Goal: Information Seeking & Learning: Learn about a topic

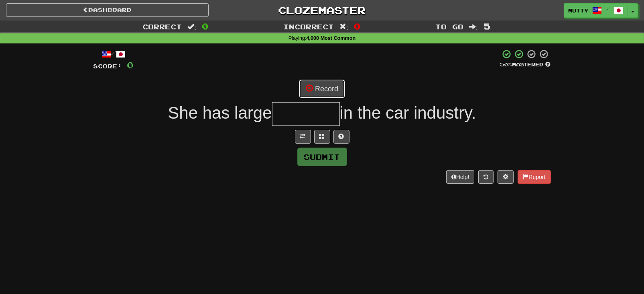
click at [332, 88] on button "Record" at bounding box center [322, 89] width 46 height 18
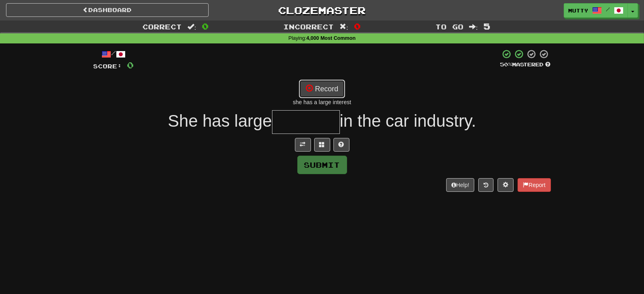
click at [330, 88] on button "Record" at bounding box center [322, 89] width 46 height 18
type input "*********"
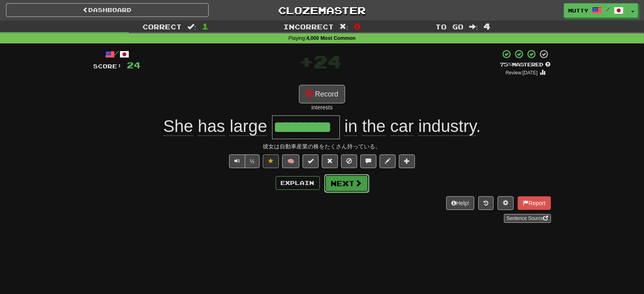
click at [350, 186] on button "Next" at bounding box center [346, 183] width 45 height 18
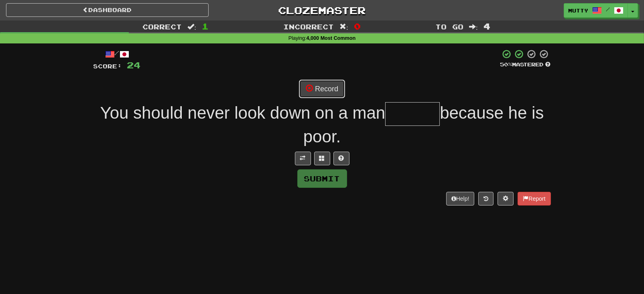
click at [330, 93] on button "Record" at bounding box center [322, 89] width 46 height 18
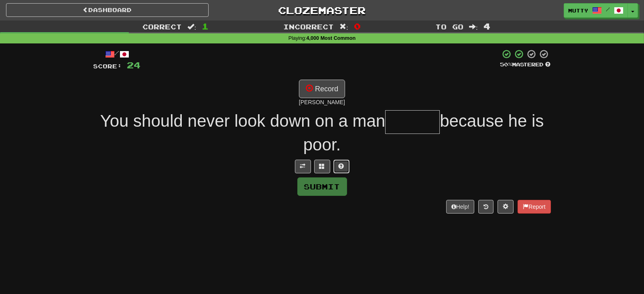
click at [337, 164] on button at bounding box center [342, 166] width 16 height 14
click at [334, 92] on button "Record" at bounding box center [322, 89] width 46 height 18
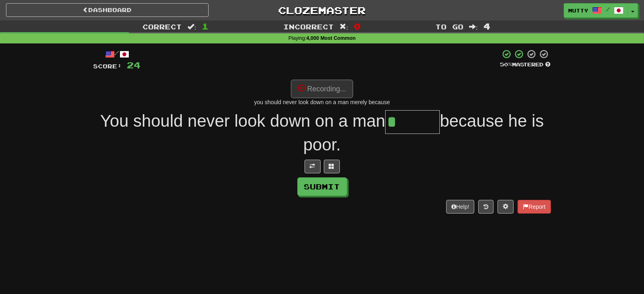
type input "******"
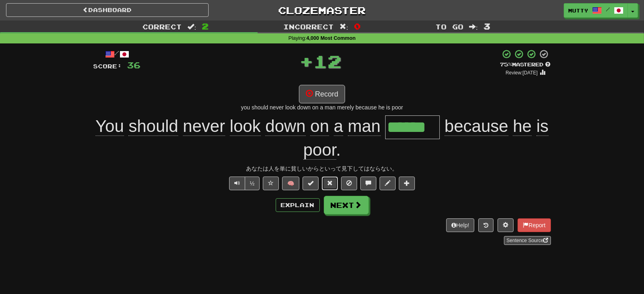
click at [332, 181] on span at bounding box center [330, 183] width 6 height 6
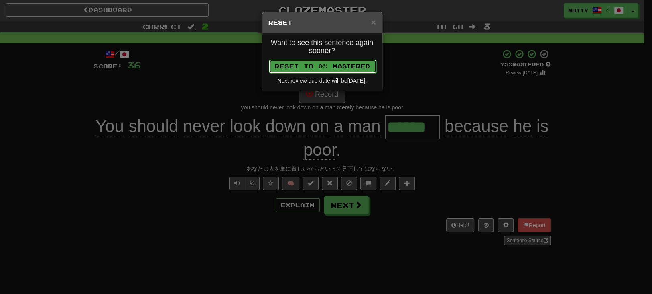
click at [340, 70] on button "Reset to 0% Mastered" at bounding box center [323, 66] width 108 height 14
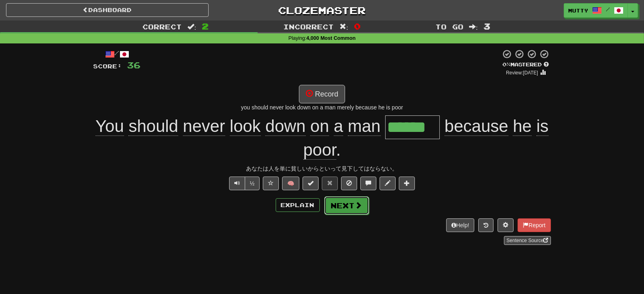
click at [338, 206] on button "Next" at bounding box center [346, 205] width 45 height 18
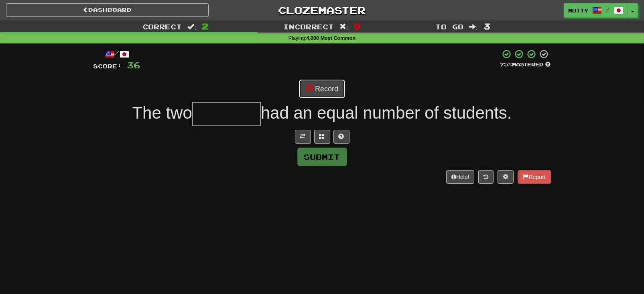
click at [334, 90] on button "Record" at bounding box center [322, 89] width 46 height 18
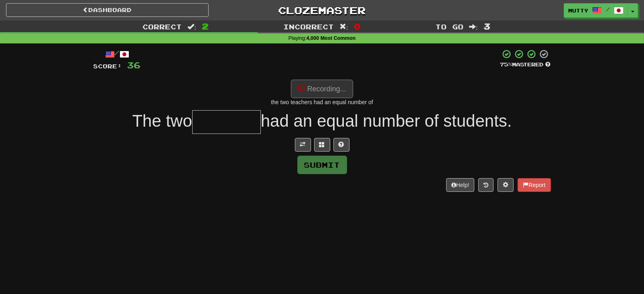
type input "********"
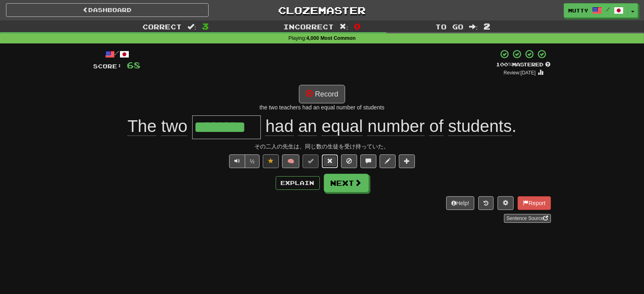
click at [334, 162] on button at bounding box center [330, 161] width 16 height 14
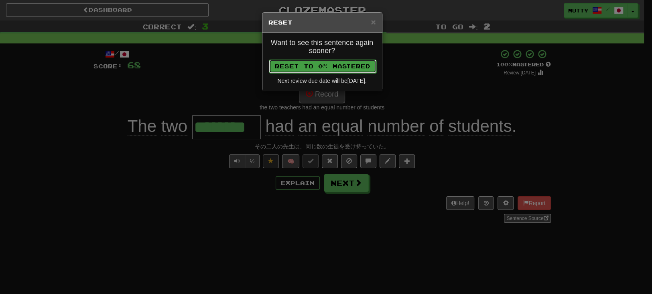
click at [355, 66] on button "Reset to 0% Mastered" at bounding box center [323, 66] width 108 height 14
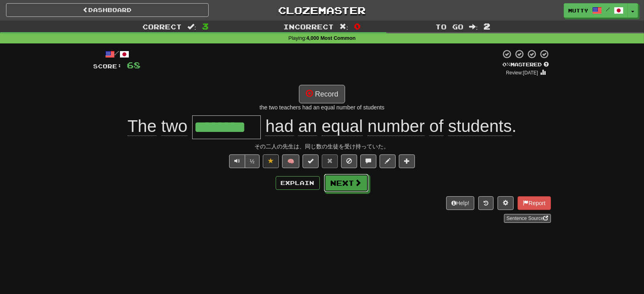
click at [347, 188] on button "Next" at bounding box center [346, 182] width 45 height 18
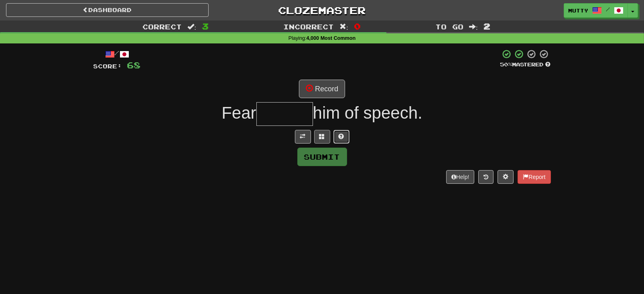
click at [339, 136] on span at bounding box center [342, 136] width 6 height 6
click at [325, 92] on button "Record" at bounding box center [322, 89] width 46 height 18
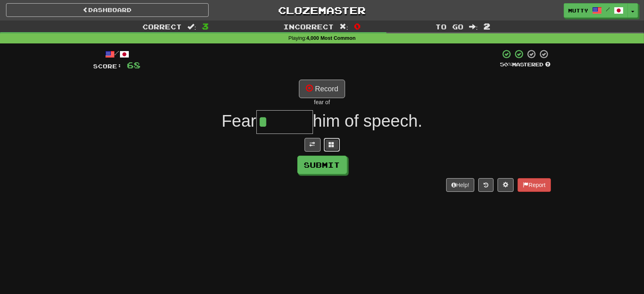
click at [333, 145] on span at bounding box center [332, 144] width 6 height 6
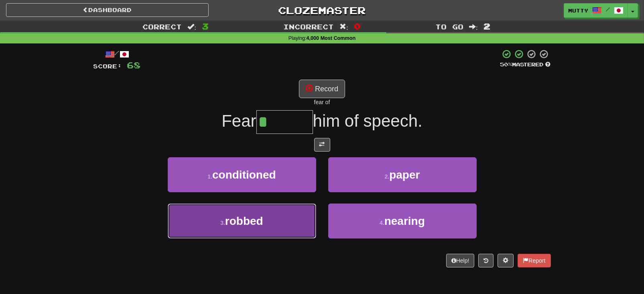
click at [266, 223] on button "3 . robbed" at bounding box center [242, 220] width 149 height 35
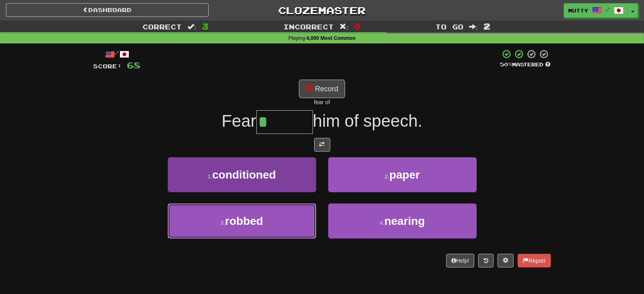
type input "******"
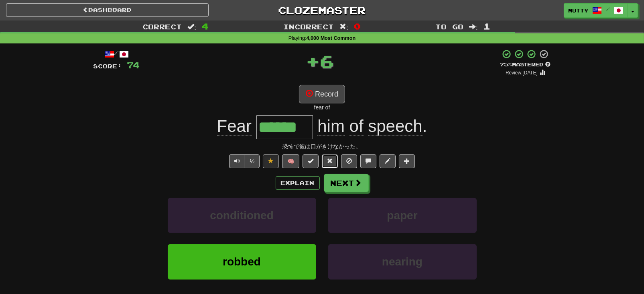
click at [332, 161] on span at bounding box center [330, 161] width 6 height 6
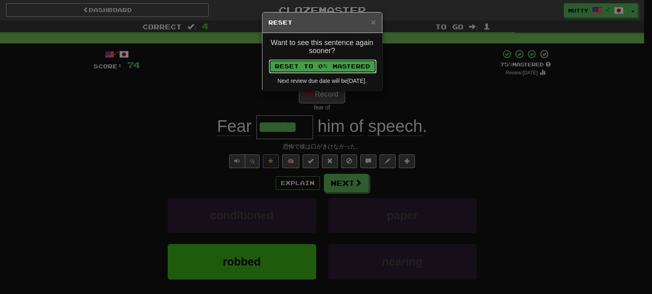
click at [345, 60] on button "Reset to 0% Mastered" at bounding box center [323, 66] width 108 height 14
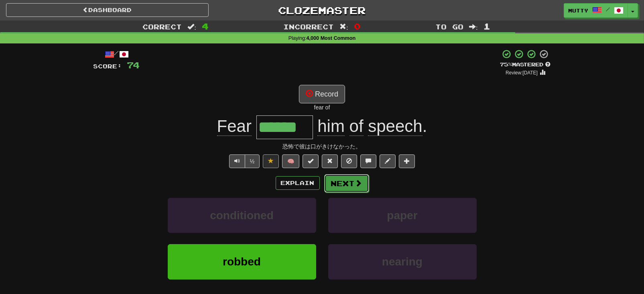
click at [342, 177] on button "Next" at bounding box center [346, 183] width 45 height 18
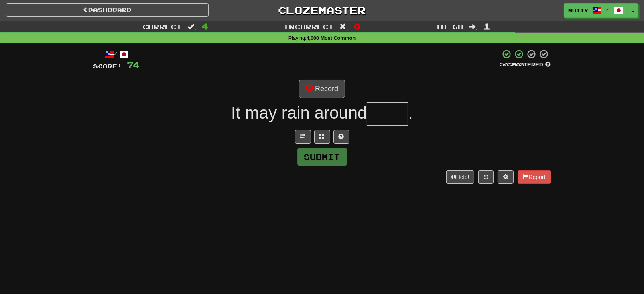
click at [346, 90] on div "Record" at bounding box center [323, 89] width 458 height 18
click at [333, 89] on button "Record" at bounding box center [322, 89] width 46 height 18
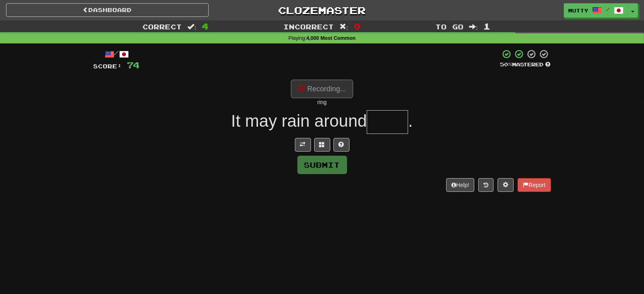
type input "****"
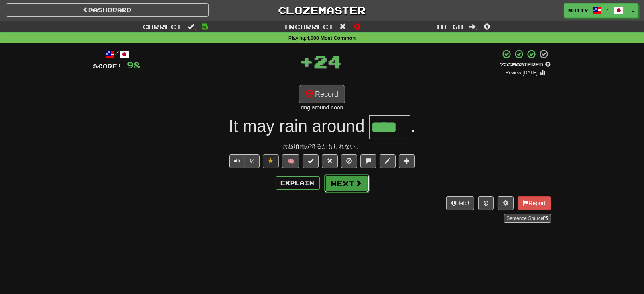
click at [345, 188] on button "Next" at bounding box center [346, 183] width 45 height 18
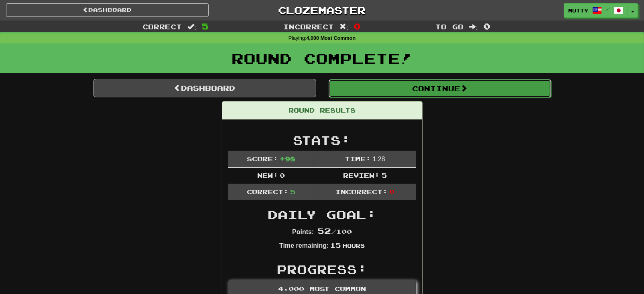
click at [434, 92] on button "Continue" at bounding box center [440, 88] width 223 height 18
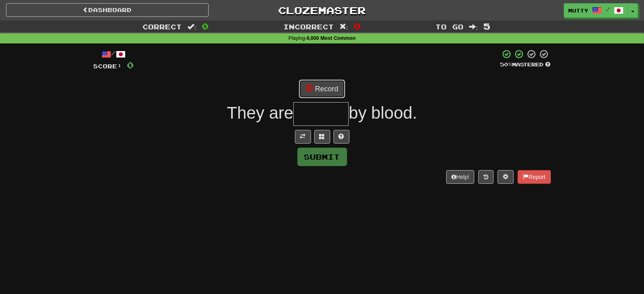
click at [333, 80] on button "Record" at bounding box center [322, 89] width 46 height 18
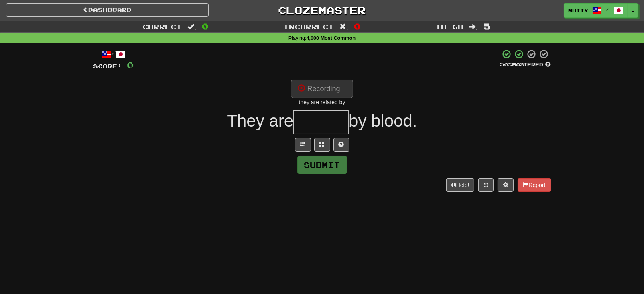
type input "*******"
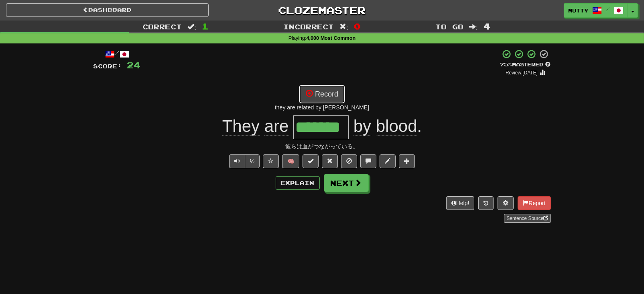
click at [329, 93] on button "Record" at bounding box center [322, 94] width 46 height 18
click at [346, 183] on button "Next" at bounding box center [346, 183] width 45 height 18
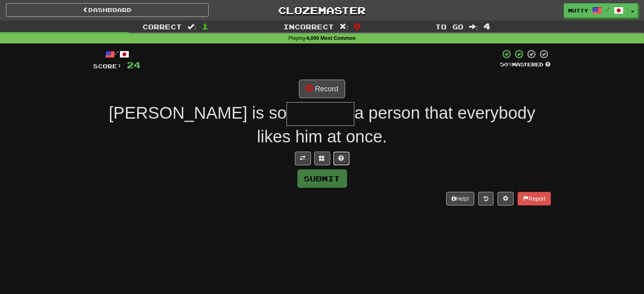
click at [338, 155] on button at bounding box center [342, 158] width 16 height 14
click at [308, 155] on button at bounding box center [313, 158] width 16 height 14
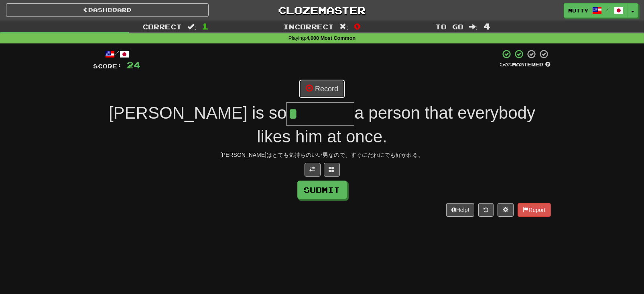
click at [342, 92] on button "Record" at bounding box center [322, 89] width 46 height 18
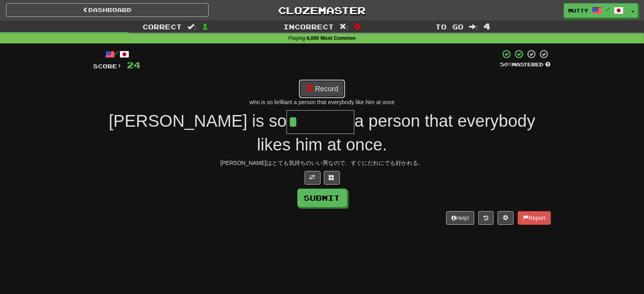
click at [329, 89] on button "Record" at bounding box center [322, 89] width 46 height 18
type input "********"
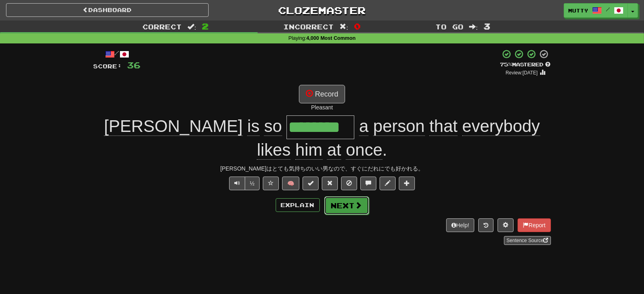
click at [350, 209] on button "Next" at bounding box center [346, 205] width 45 height 18
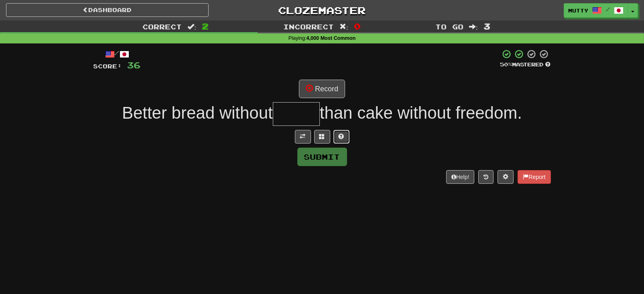
click at [342, 133] on span at bounding box center [342, 136] width 6 height 6
click at [318, 91] on button "Record" at bounding box center [322, 89] width 46 height 18
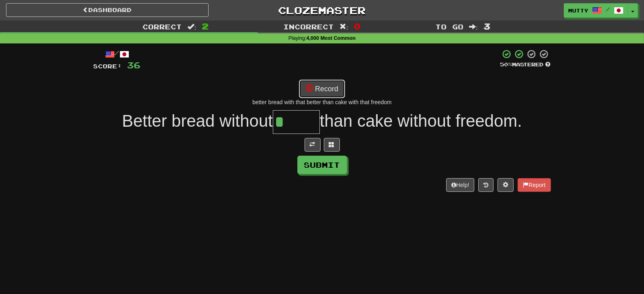
click at [317, 86] on button "Record" at bounding box center [322, 89] width 46 height 18
type input "******"
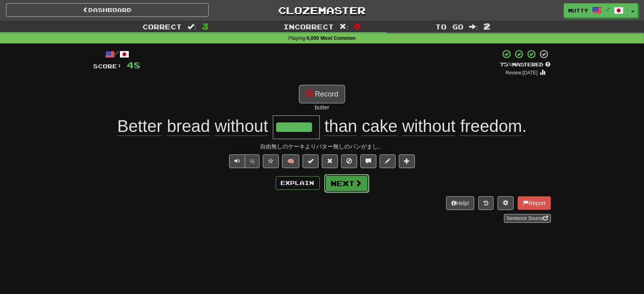
click at [339, 184] on button "Next" at bounding box center [346, 183] width 45 height 18
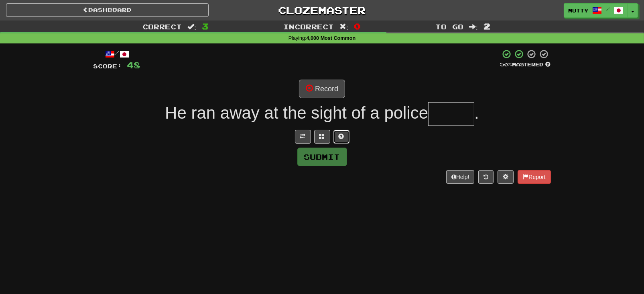
click at [345, 134] on button at bounding box center [342, 137] width 16 height 14
click at [334, 91] on button "Record" at bounding box center [322, 89] width 46 height 18
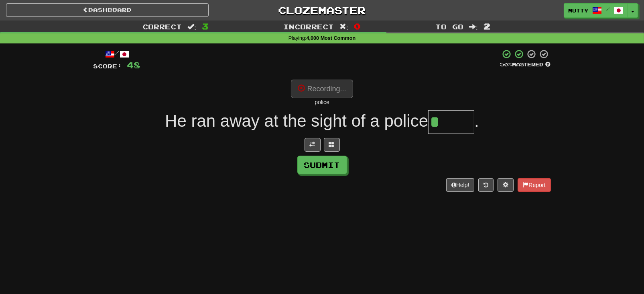
type input "******"
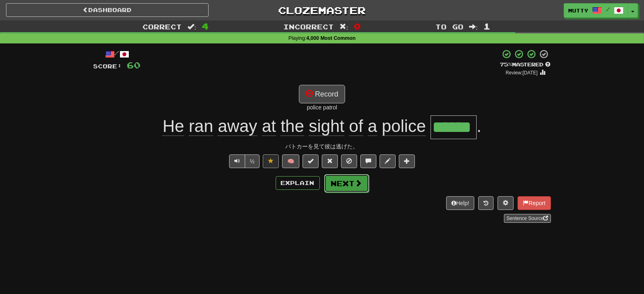
click at [335, 183] on button "Next" at bounding box center [346, 183] width 45 height 18
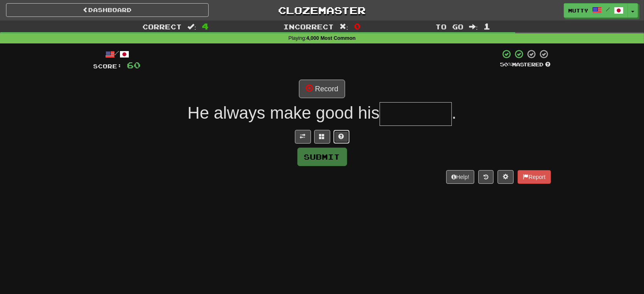
click at [339, 133] on span at bounding box center [342, 136] width 6 height 6
click at [309, 134] on button at bounding box center [313, 137] width 16 height 14
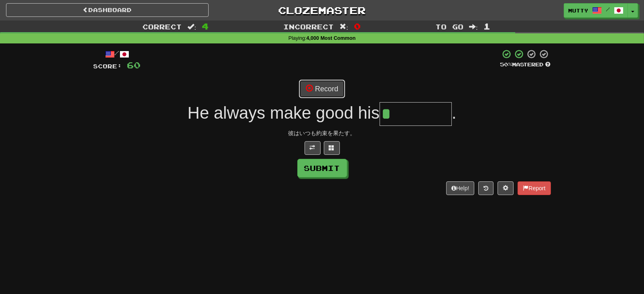
click at [314, 85] on button "Record" at bounding box center [322, 89] width 46 height 18
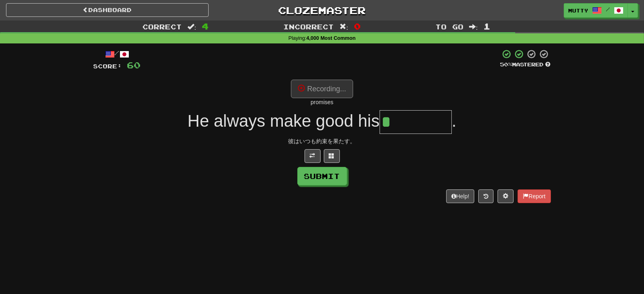
type input "********"
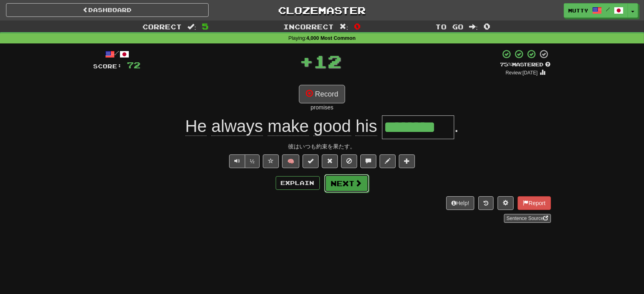
click at [339, 188] on button "Next" at bounding box center [346, 183] width 45 height 18
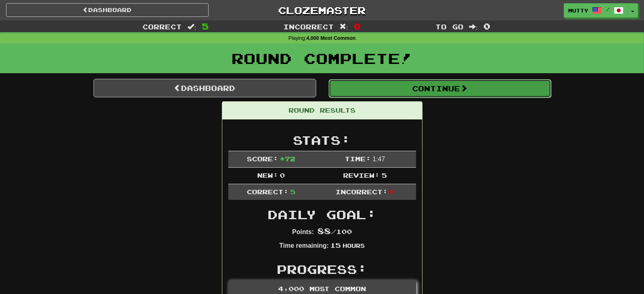
click at [416, 86] on button "Continue" at bounding box center [440, 88] width 223 height 18
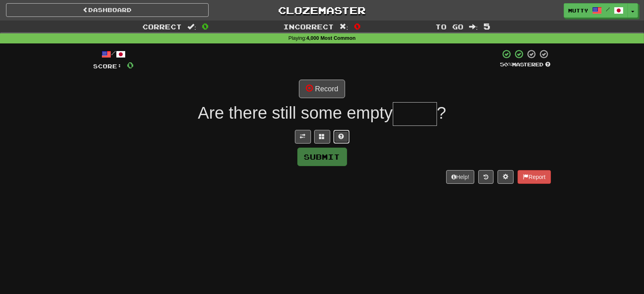
click at [345, 137] on button at bounding box center [342, 137] width 16 height 14
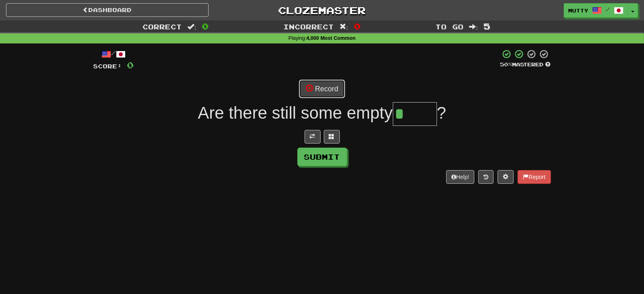
click at [333, 92] on button "Record" at bounding box center [322, 89] width 46 height 18
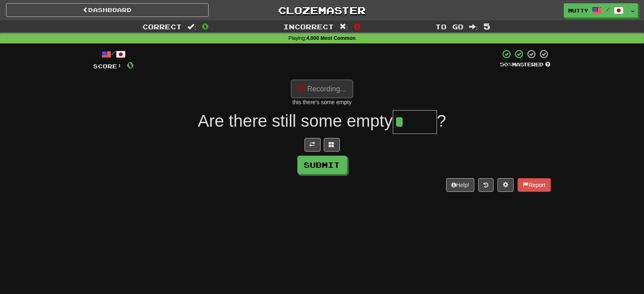
type input "*****"
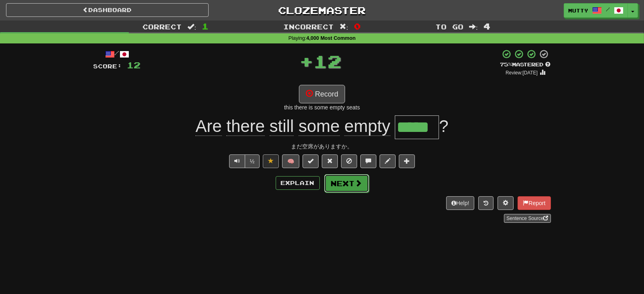
click at [346, 183] on button "Next" at bounding box center [346, 183] width 45 height 18
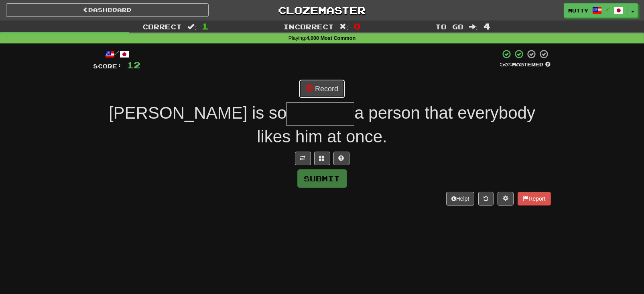
click at [335, 86] on button "Record" at bounding box center [322, 89] width 46 height 18
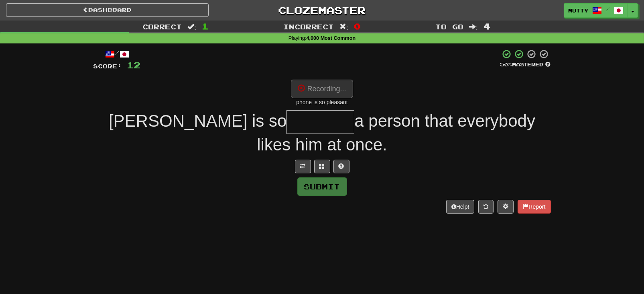
type input "********"
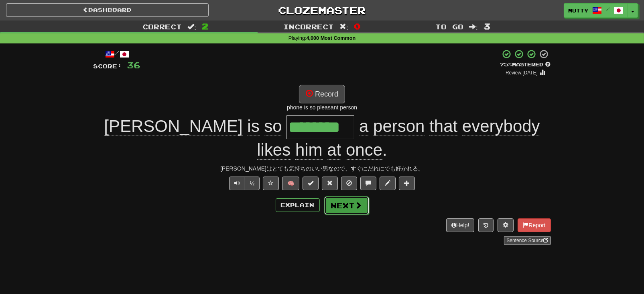
click at [343, 205] on button "Next" at bounding box center [346, 205] width 45 height 18
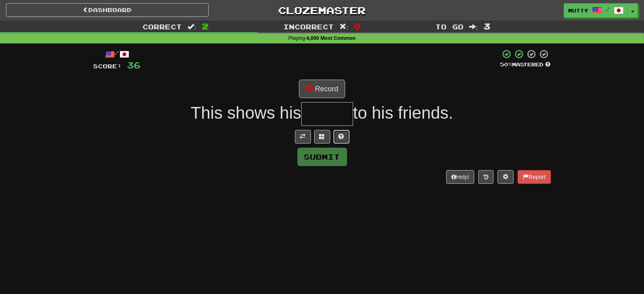
click at [346, 135] on button at bounding box center [342, 137] width 16 height 14
click at [304, 135] on div at bounding box center [323, 137] width 458 height 14
click at [306, 132] on button at bounding box center [313, 137] width 16 height 14
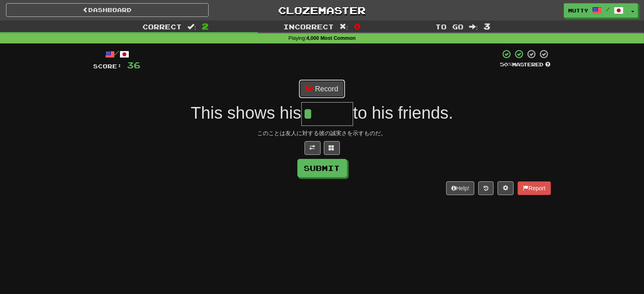
click at [320, 92] on button "Record" at bounding box center [322, 89] width 46 height 18
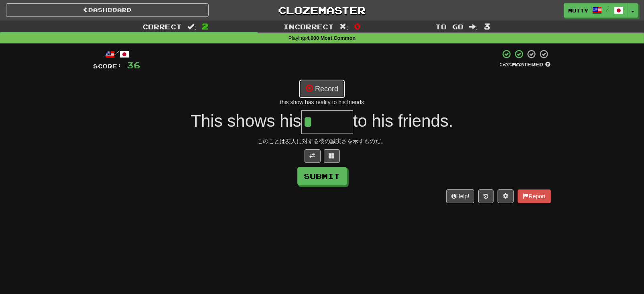
click at [334, 91] on button "Record" at bounding box center [322, 89] width 46 height 18
click at [332, 83] on button "Record" at bounding box center [322, 89] width 46 height 18
click at [328, 154] on button at bounding box center [332, 156] width 16 height 14
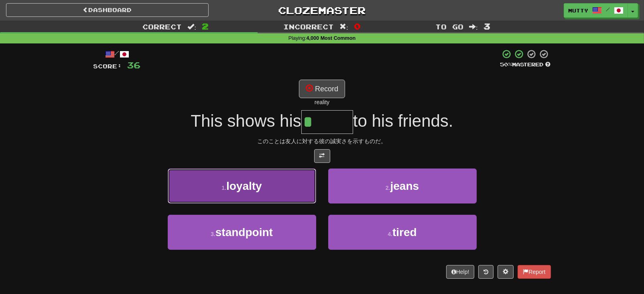
click at [230, 189] on span "loyalty" at bounding box center [244, 185] width 36 height 12
type input "*******"
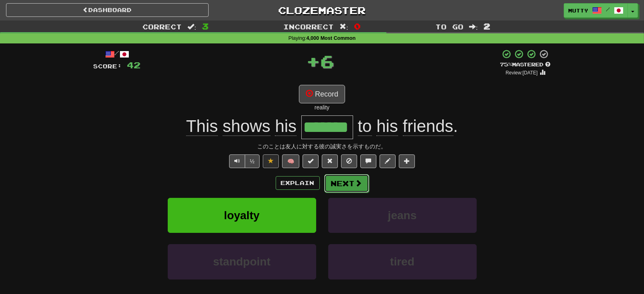
click at [343, 183] on button "Next" at bounding box center [346, 183] width 45 height 18
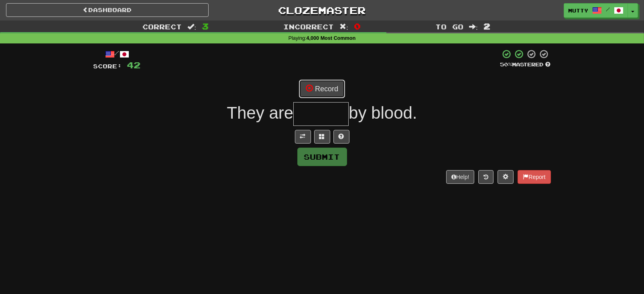
click at [324, 88] on button "Record" at bounding box center [322, 89] width 46 height 18
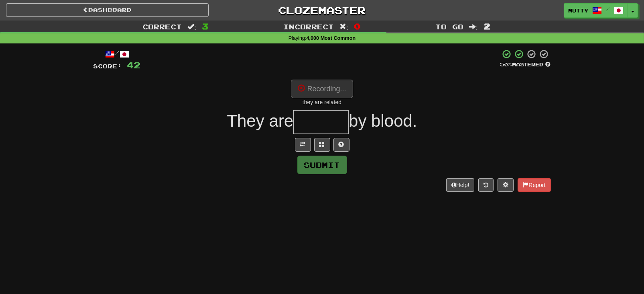
type input "*******"
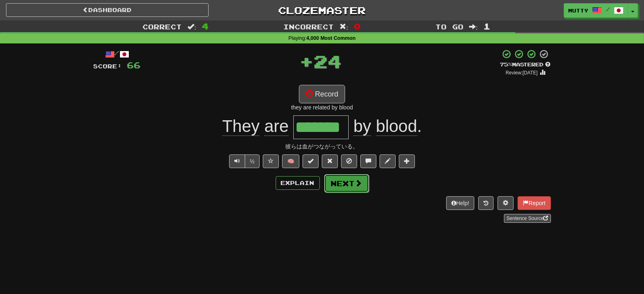
click at [348, 185] on button "Next" at bounding box center [346, 183] width 45 height 18
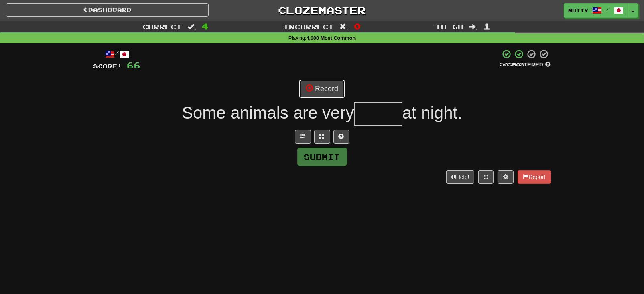
click at [332, 80] on button "Record" at bounding box center [322, 89] width 46 height 18
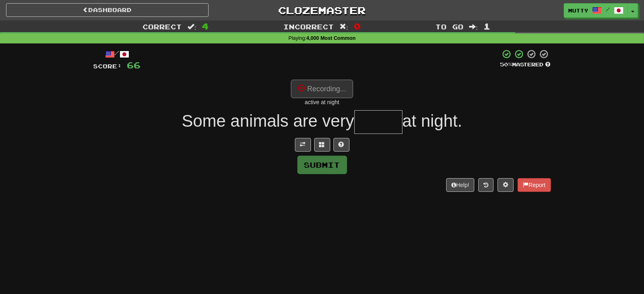
type input "******"
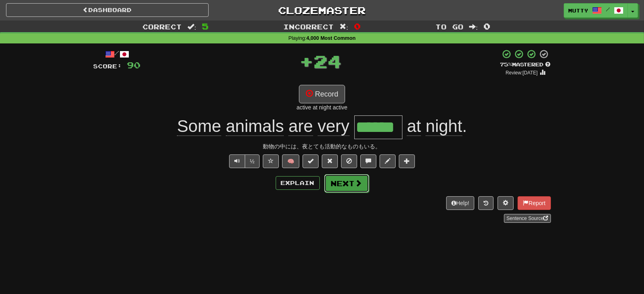
click at [347, 182] on button "Next" at bounding box center [346, 183] width 45 height 18
